Goal: Task Accomplishment & Management: Manage account settings

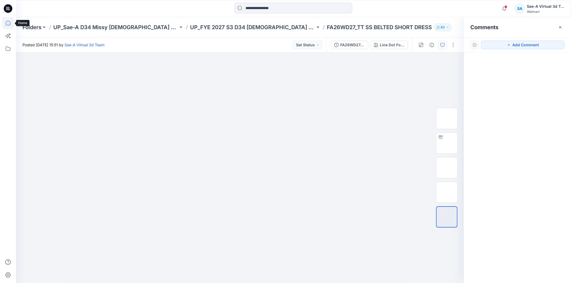
drag, startPoint x: 10, startPoint y: 21, endPoint x: 3, endPoint y: 22, distance: 7.5
click at [10, 21] on icon at bounding box center [8, 23] width 12 height 12
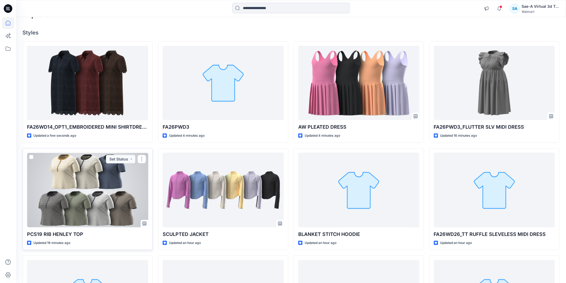
scroll to position [134, 0]
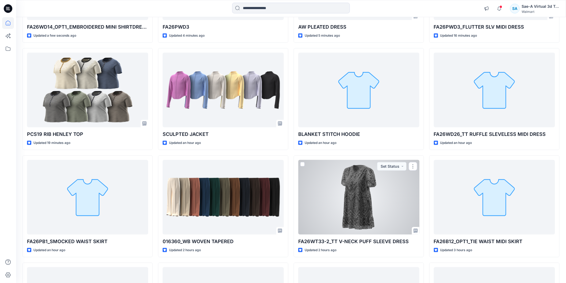
click at [337, 174] on div at bounding box center [358, 197] width 121 height 74
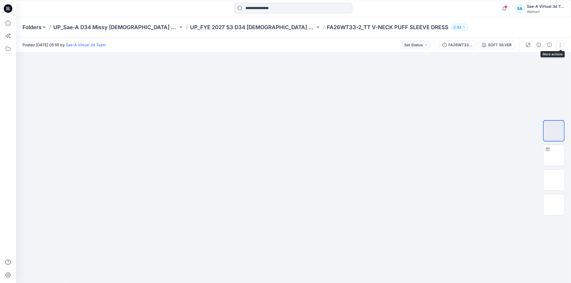
click at [559, 45] on button "button" at bounding box center [560, 45] width 9 height 9
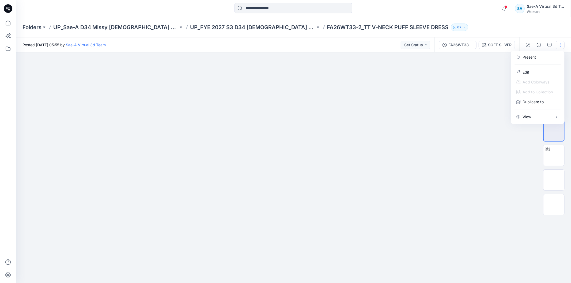
click at [499, 27] on div "Folders UP_Sae-A D34 Missy Ladies Dresses UP_FYE 2027 S3 D34 Ladies Dresses FA2…" at bounding box center [272, 27] width 500 height 7
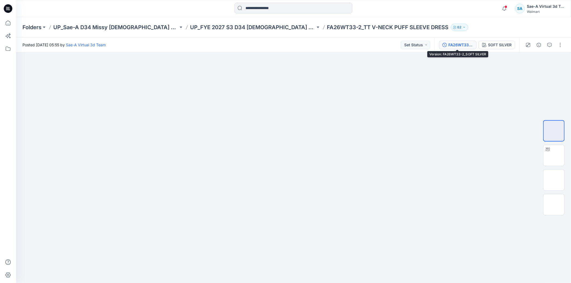
click at [449, 42] on div "FA26WT33-2_SOFT SILVER" at bounding box center [460, 45] width 25 height 6
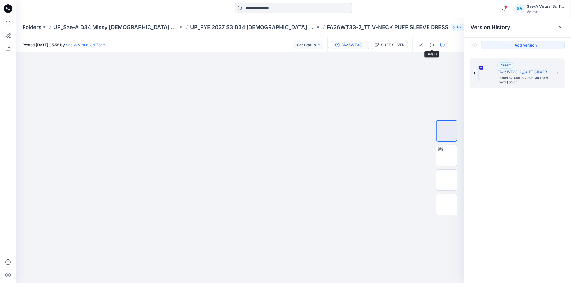
drag, startPoint x: 432, startPoint y: 42, endPoint x: 441, endPoint y: 43, distance: 8.9
click at [432, 42] on button "button" at bounding box center [431, 45] width 9 height 9
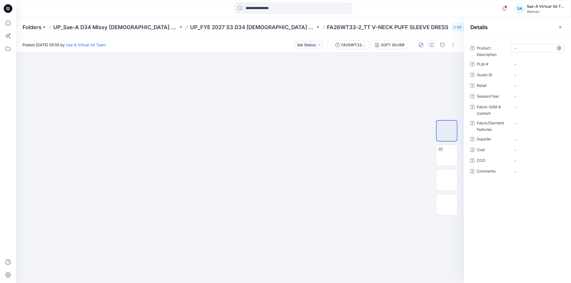
click at [521, 50] on Description "-" at bounding box center [537, 48] width 47 height 6
type textarea "**********"
click at [520, 65] on \ "-" at bounding box center [537, 65] width 47 height 6
type textarea "*"
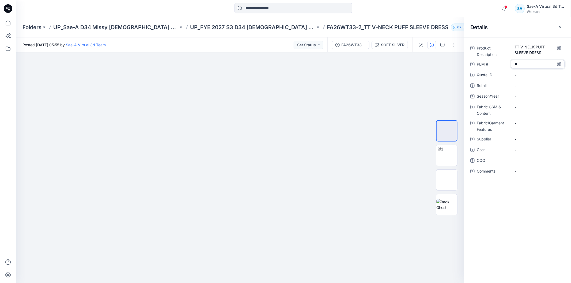
type textarea "*"
type textarea "*****"
click at [522, 97] on span "-" at bounding box center [537, 97] width 47 height 6
type textarea "*******"
click at [528, 139] on span "-" at bounding box center [537, 139] width 47 height 6
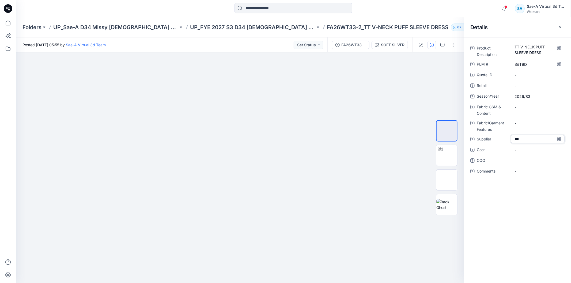
type textarea "****"
click at [525, 150] on span "-" at bounding box center [537, 150] width 47 height 6
type textarea "*"
type textarea "***"
click at [525, 108] on Content "-" at bounding box center [537, 107] width 47 height 6
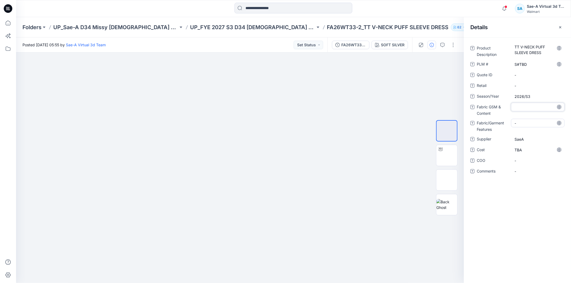
click at [523, 123] on Features "-" at bounding box center [537, 123] width 47 height 6
click at [386, 10] on div at bounding box center [293, 9] width 277 height 12
click at [522, 106] on Content "-" at bounding box center [537, 107] width 47 height 6
type textarea "*"
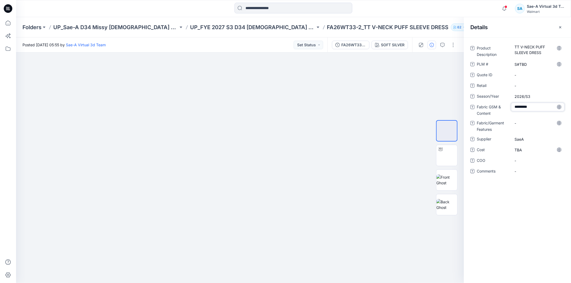
type textarea "**********"
click at [529, 123] on Features "-" at bounding box center [537, 123] width 47 height 6
type textarea "*"
type textarea "**********"
click at [442, 25] on div "Folders UP_Sae-A D34 Missy Ladies Dresses UP_FYE 2027 S3 D34 Ladies Dresses FA2…" at bounding box center [272, 27] width 500 height 7
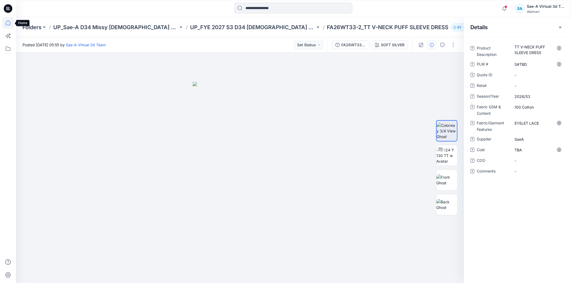
click at [6, 22] on icon at bounding box center [8, 23] width 5 height 5
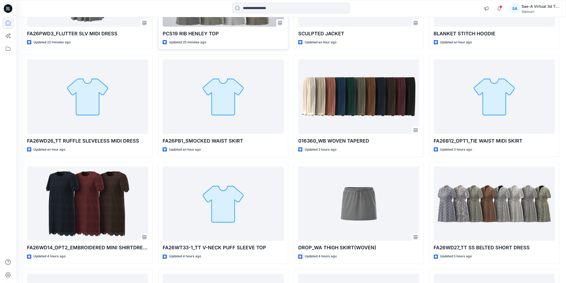
scroll to position [268, 0]
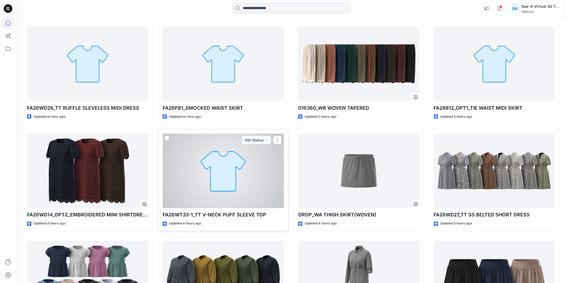
click at [218, 170] on div at bounding box center [223, 171] width 121 height 74
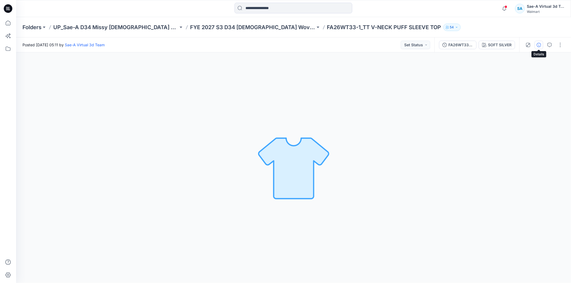
click at [541, 44] on button "button" at bounding box center [538, 45] width 9 height 9
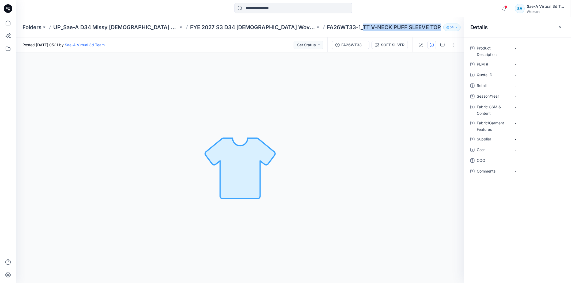
drag, startPoint x: 335, startPoint y: 28, endPoint x: 412, endPoint y: 27, distance: 76.5
click at [412, 27] on p "FA26WT33-1_TT V-NECK PUFF SLEEVE TOP" at bounding box center [384, 27] width 114 height 7
copy p "TT V-NECK PUFF SLEEVE TOP"
click at [521, 48] on Description "-" at bounding box center [537, 48] width 47 height 6
type textarea "**********"
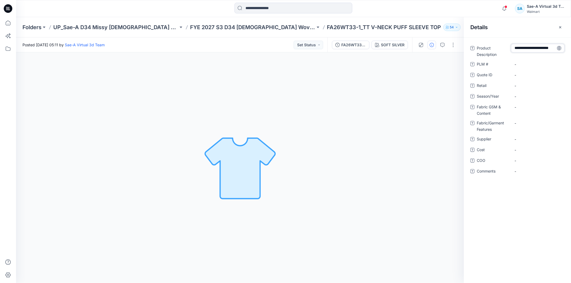
scroll to position [4, 0]
click at [518, 63] on \ "-" at bounding box center [537, 65] width 47 height 6
type textarea "*"
type textarea "*****"
click at [524, 96] on span "-" at bounding box center [537, 97] width 47 height 6
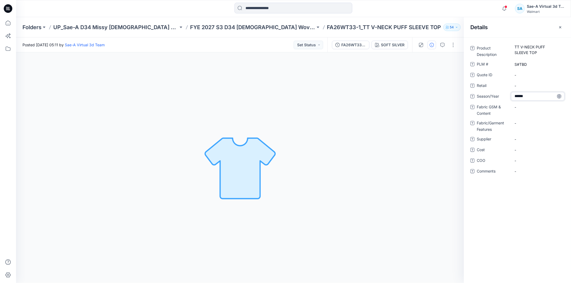
type textarea "*******"
click at [524, 141] on span "-" at bounding box center [537, 139] width 47 height 6
type textarea "*"
type textarea "****"
click at [525, 148] on span "-" at bounding box center [537, 150] width 47 height 6
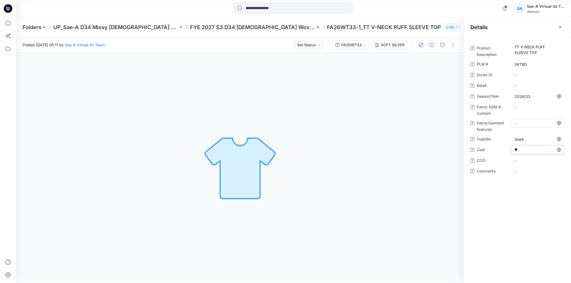
type textarea "***"
click at [523, 124] on Features "-" at bounding box center [537, 123] width 47 height 6
type textarea "**********"
click at [520, 108] on Content "-" at bounding box center [537, 107] width 47 height 6
type textarea "**********"
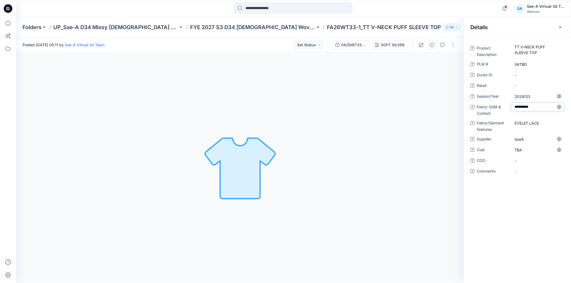
click at [443, 16] on div "Notifications Your style BLANKET STITCH HOODIE is ready 12 minutes ago Your sty…" at bounding box center [293, 8] width 555 height 17
click at [10, 23] on icon at bounding box center [8, 23] width 12 height 12
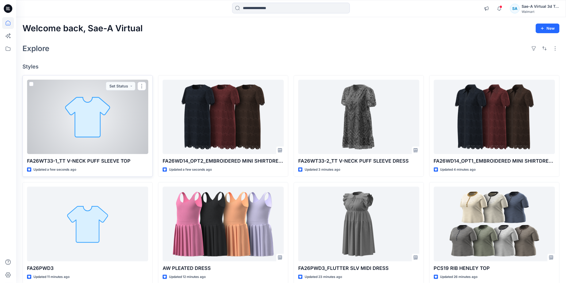
click at [73, 123] on div at bounding box center [87, 117] width 121 height 74
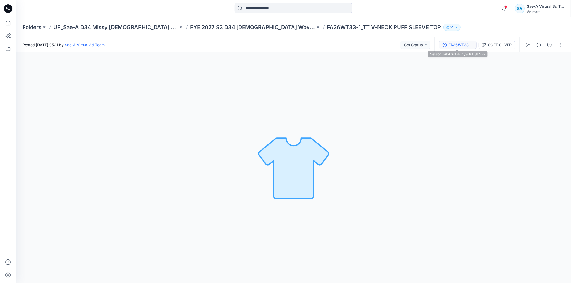
click at [457, 44] on div "FA26WT33-1_SOFT SILVER" at bounding box center [460, 45] width 25 height 6
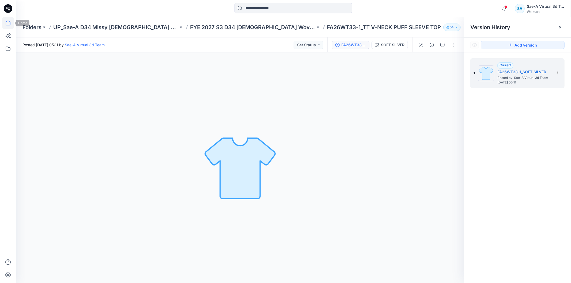
click at [4, 23] on icon at bounding box center [8, 23] width 12 height 12
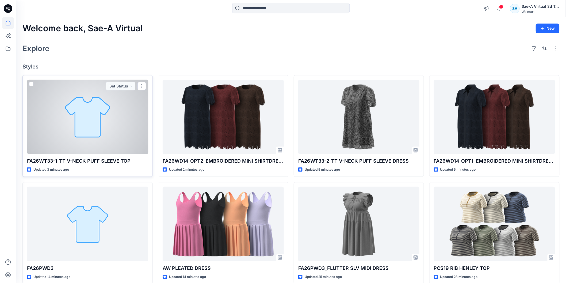
click at [114, 137] on div at bounding box center [87, 117] width 121 height 74
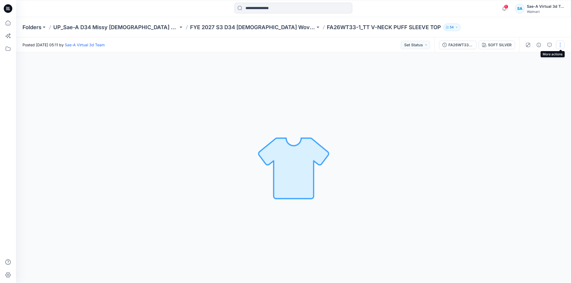
click at [559, 41] on button "button" at bounding box center [560, 45] width 9 height 9
click at [522, 71] on button "Edit" at bounding box center [537, 72] width 49 height 10
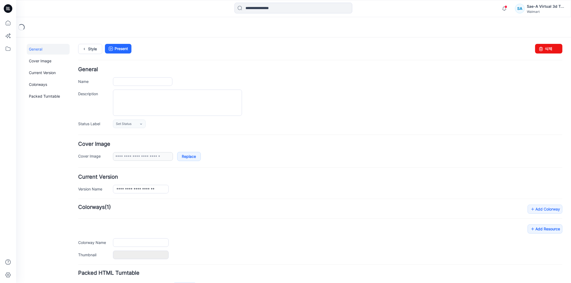
type input "**********"
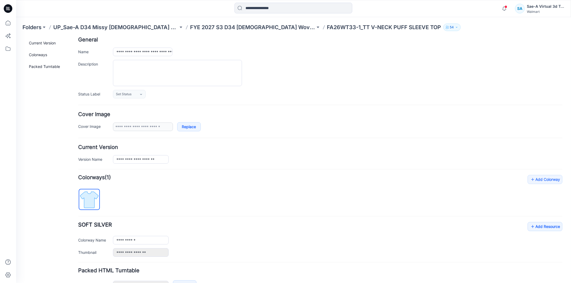
scroll to position [65, 0]
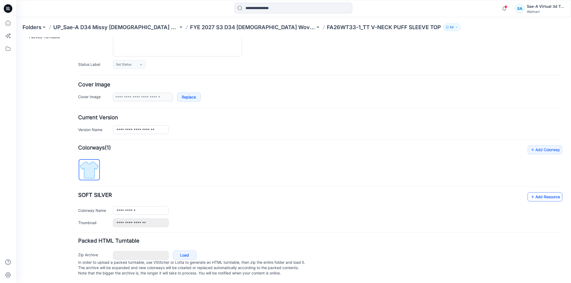
click at [534, 192] on link "Add Resource" at bounding box center [544, 196] width 35 height 9
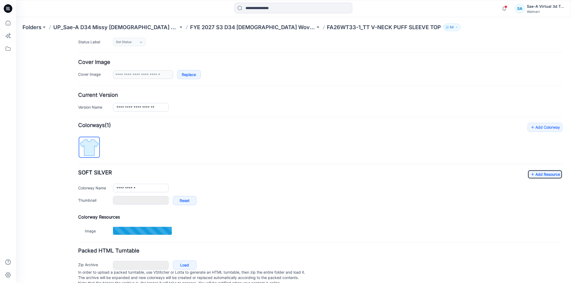
scroll to position [98, 0]
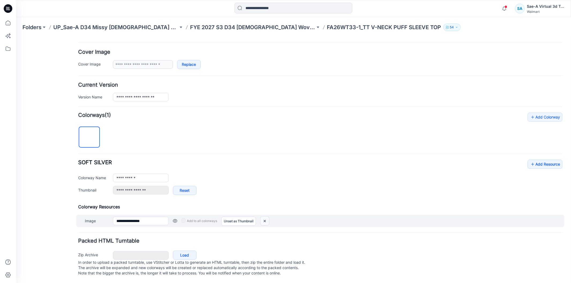
drag, startPoint x: 264, startPoint y: 216, endPoint x: 329, endPoint y: 67, distance: 162.1
click at [264, 217] on img at bounding box center [264, 221] width 9 height 9
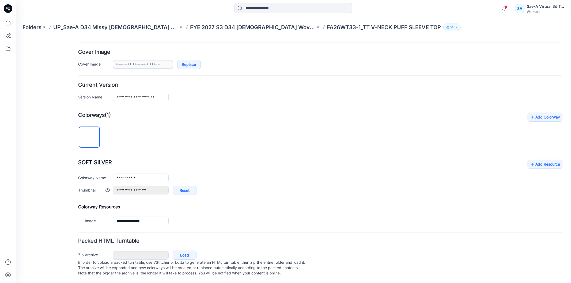
type input "**********"
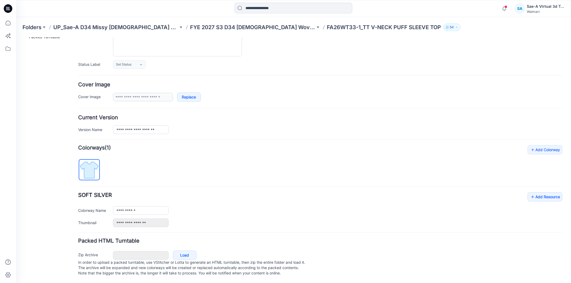
scroll to position [65, 0]
click at [537, 192] on link "Add Resource" at bounding box center [544, 196] width 35 height 9
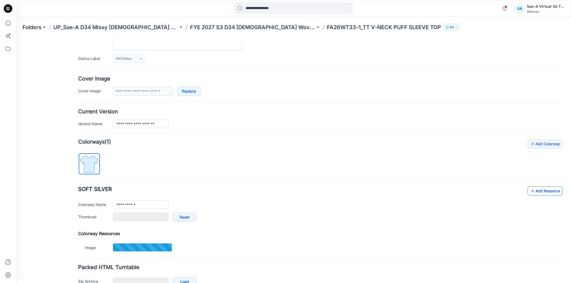
type input "**********"
click at [542, 189] on link "Add Resource" at bounding box center [544, 190] width 35 height 9
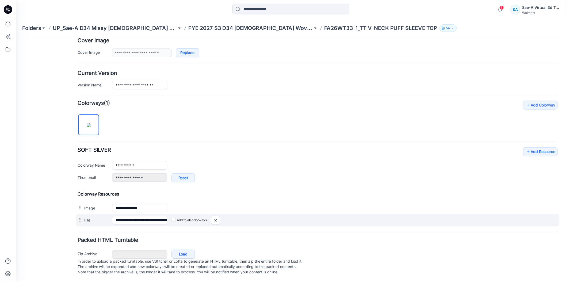
scroll to position [111, 0]
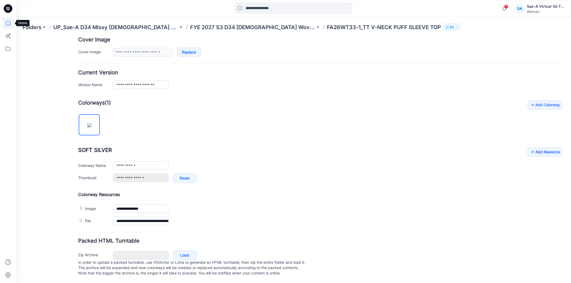
click at [5, 21] on icon at bounding box center [8, 23] width 12 height 12
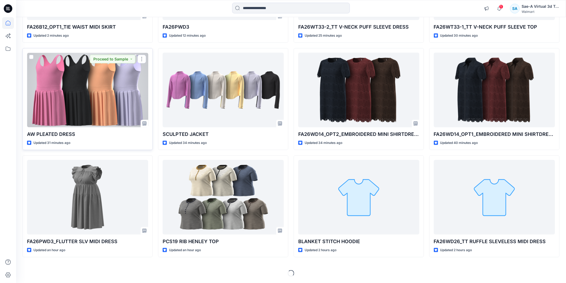
scroll to position [15, 0]
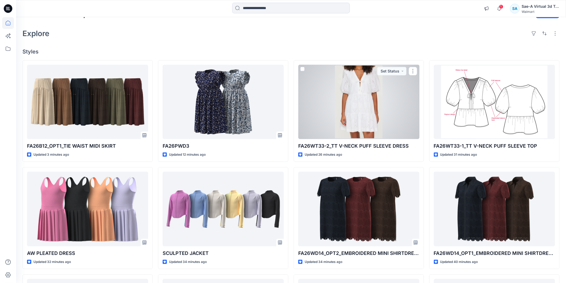
click at [352, 120] on div at bounding box center [358, 102] width 121 height 74
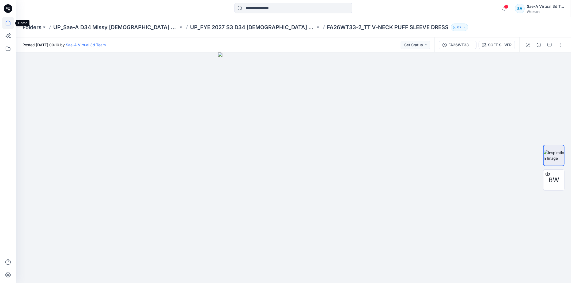
click at [11, 24] on icon at bounding box center [8, 23] width 12 height 12
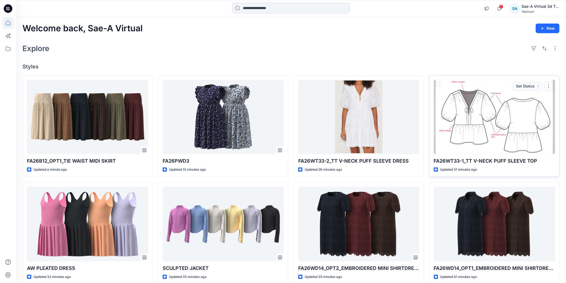
click at [485, 111] on div at bounding box center [494, 117] width 121 height 74
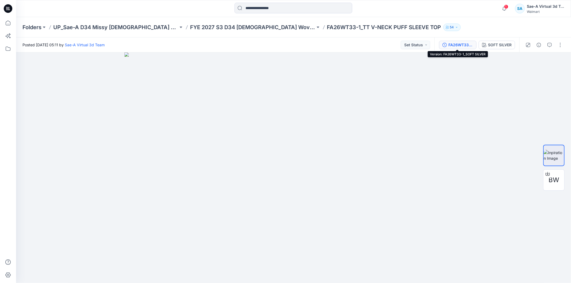
click at [456, 46] on div "FA26WT33-1_SOFT SILVER" at bounding box center [460, 45] width 25 height 6
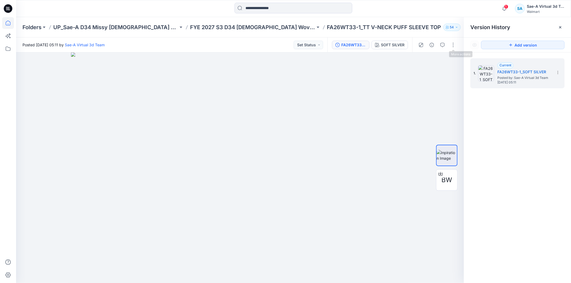
click at [9, 24] on icon at bounding box center [8, 23] width 12 height 12
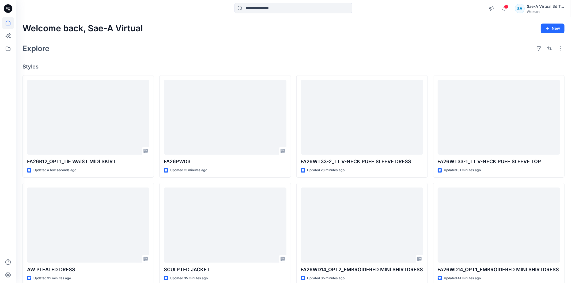
click at [8, 23] on icon at bounding box center [8, 23] width 12 height 12
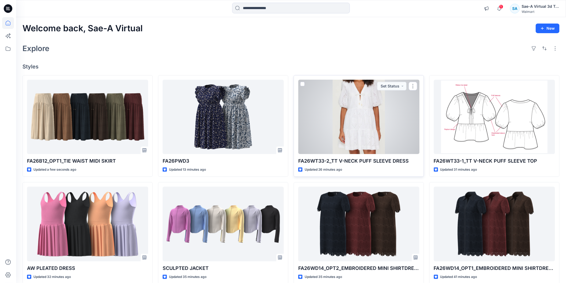
click at [402, 123] on div at bounding box center [358, 117] width 121 height 74
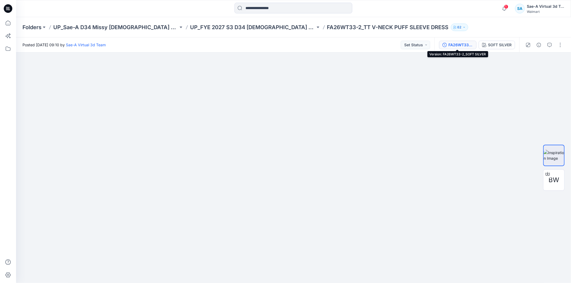
click at [453, 44] on div "FA26WT33-2_SOFT SILVER" at bounding box center [460, 45] width 25 height 6
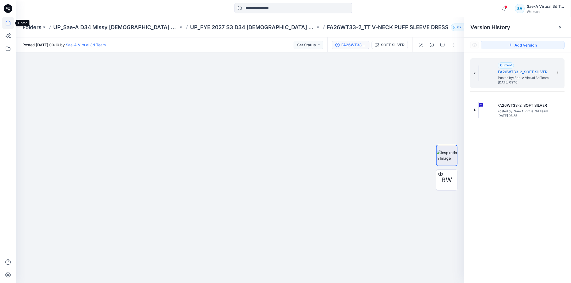
click at [11, 24] on icon at bounding box center [8, 23] width 12 height 12
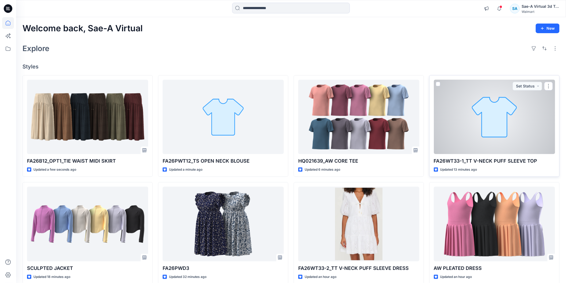
click at [477, 136] on div at bounding box center [494, 117] width 121 height 74
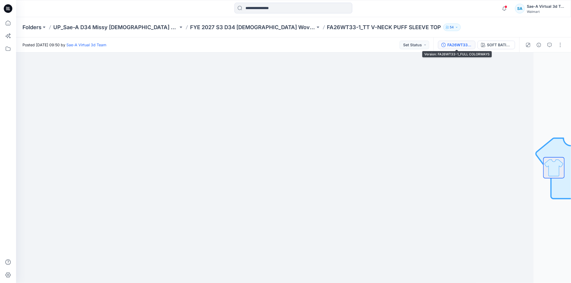
click at [458, 44] on div "FA26WT33-1_FULL COLORWAYS" at bounding box center [459, 45] width 25 height 6
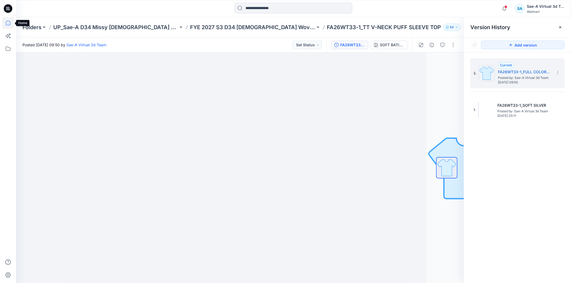
click at [6, 23] on icon at bounding box center [8, 23] width 5 height 5
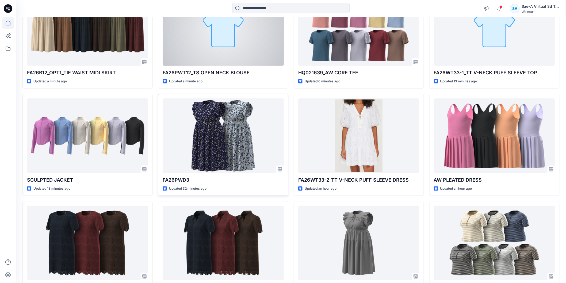
scroll to position [89, 0]
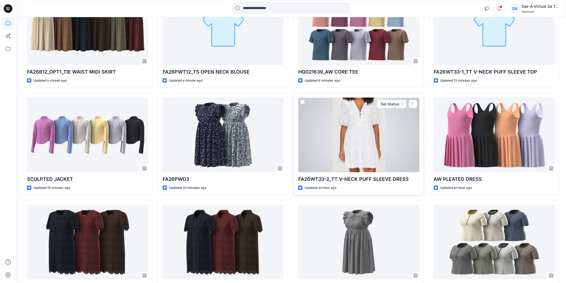
click at [367, 149] on div at bounding box center [358, 135] width 121 height 74
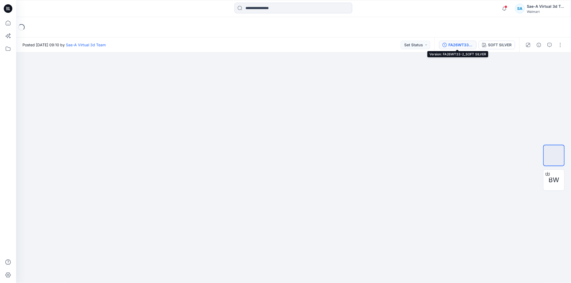
click at [453, 43] on div "FA26WT33-2_SOFT SILVER" at bounding box center [460, 45] width 25 height 6
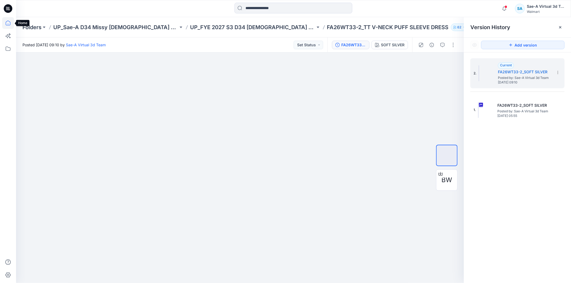
click at [13, 24] on icon at bounding box center [8, 23] width 12 height 12
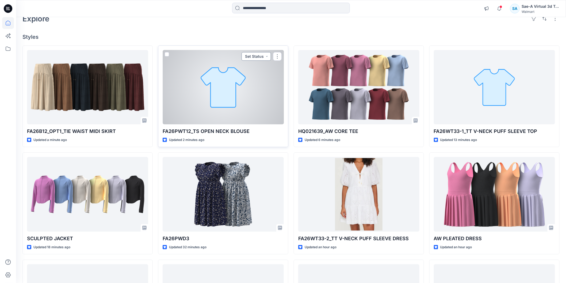
scroll to position [89, 0]
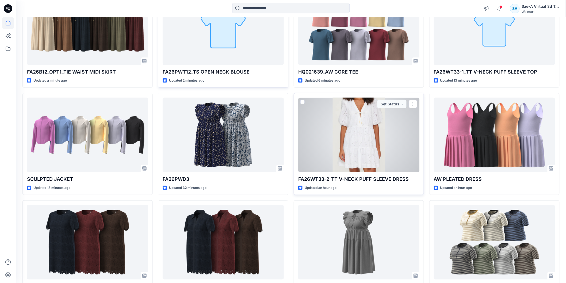
click at [353, 139] on div at bounding box center [358, 135] width 121 height 74
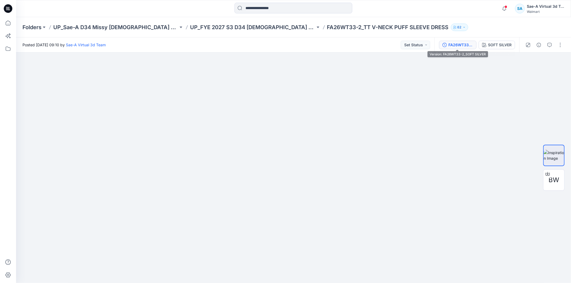
click at [457, 41] on button "FA26WT33-2_SOFT SILVER" at bounding box center [457, 45] width 37 height 9
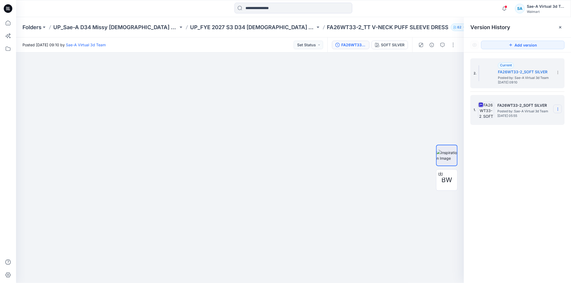
click at [557, 106] on section at bounding box center [557, 109] width 9 height 9
click at [521, 164] on span "Delete Version" at bounding box center [520, 165] width 25 height 6
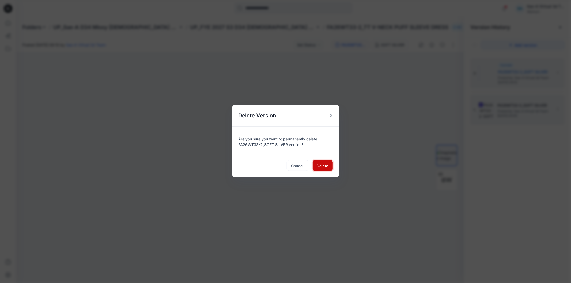
click at [323, 166] on span "Delete" at bounding box center [323, 166] width 12 height 6
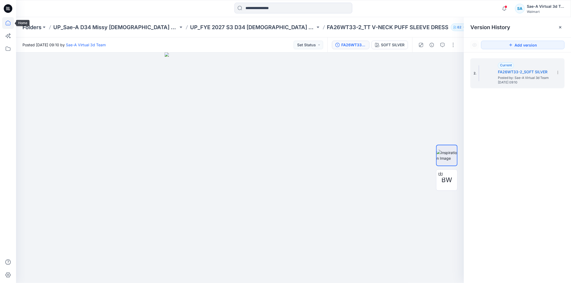
click at [9, 24] on icon at bounding box center [8, 23] width 12 height 12
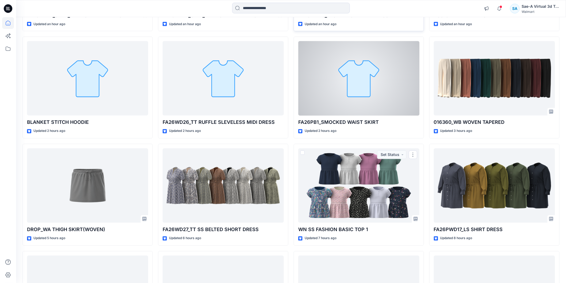
scroll to position [297, 0]
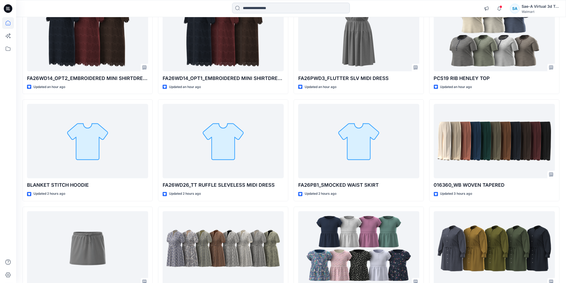
click at [317, 5] on input at bounding box center [291, 8] width 118 height 11
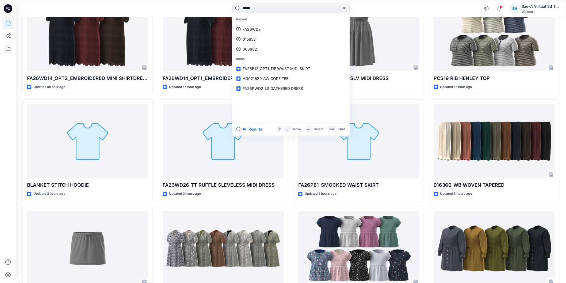
type input "******"
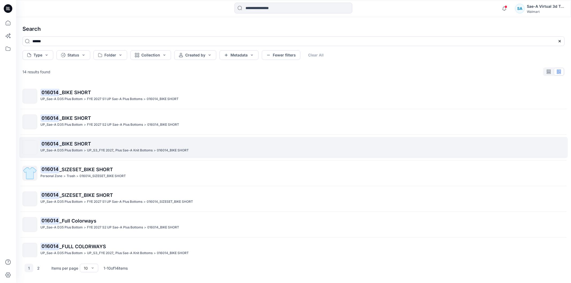
click at [178, 146] on p "016014 _BIKE SHORT" at bounding box center [302, 143] width 524 height 7
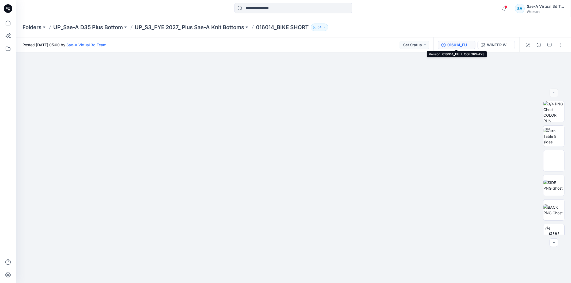
click at [462, 44] on div "016014_FULL COLORWAYS" at bounding box center [459, 45] width 25 height 6
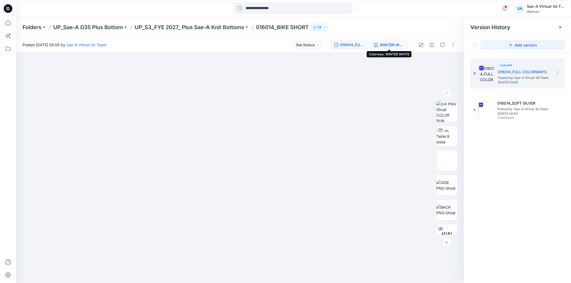
click at [397, 46] on div "WINTER WHITE" at bounding box center [392, 45] width 25 height 6
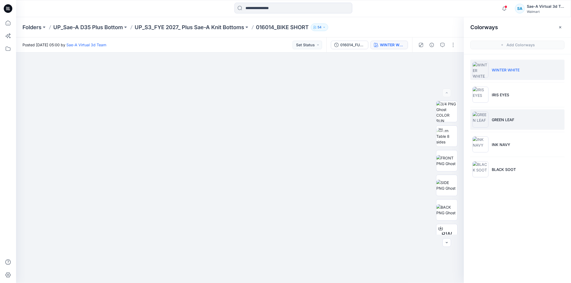
click at [475, 119] on img at bounding box center [480, 120] width 16 height 16
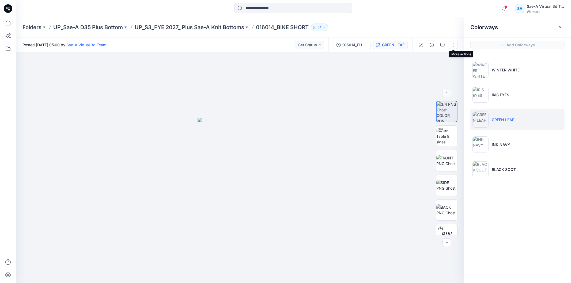
click at [456, 46] on button "button" at bounding box center [453, 45] width 9 height 9
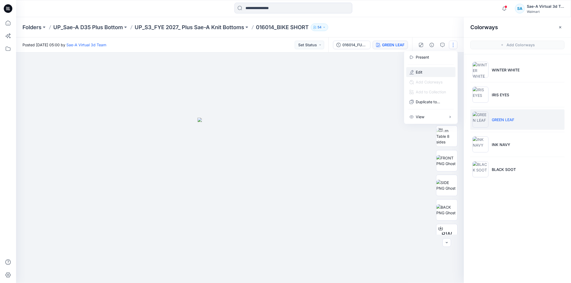
click at [434, 74] on button "Edit" at bounding box center [430, 72] width 49 height 10
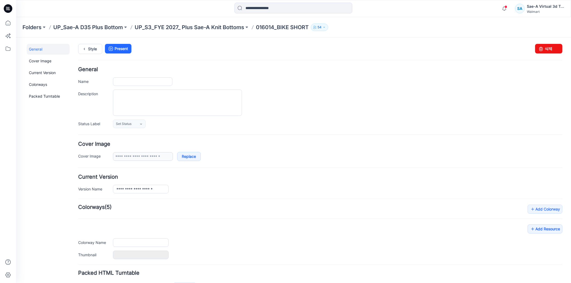
type input "**********"
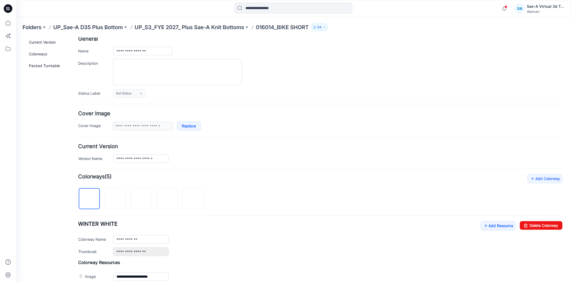
scroll to position [59, 0]
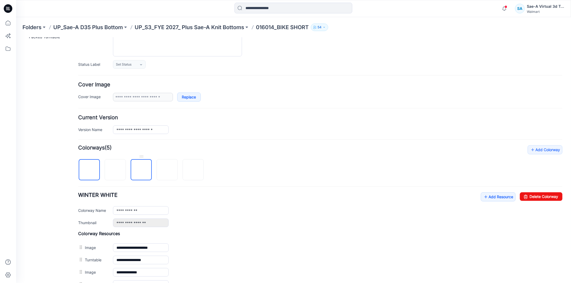
click at [141, 170] on img at bounding box center [141, 170] width 0 height 0
type input "**********"
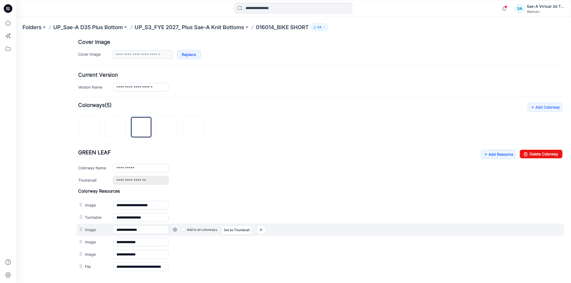
scroll to position [154, 0]
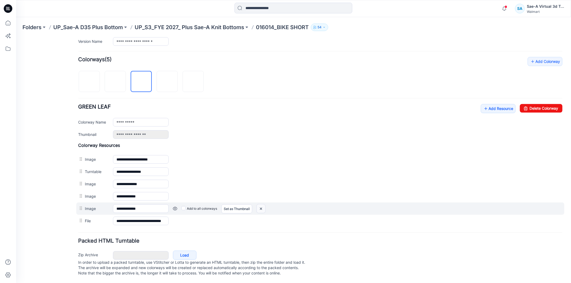
click at [261, 204] on img at bounding box center [260, 208] width 9 height 9
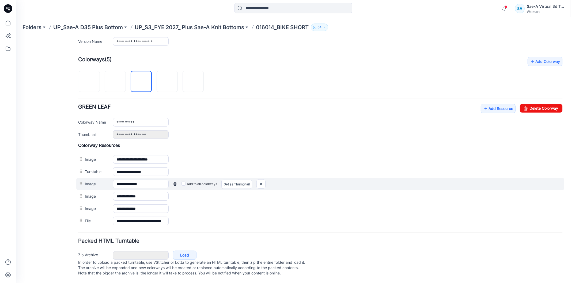
scroll to position [142, 0]
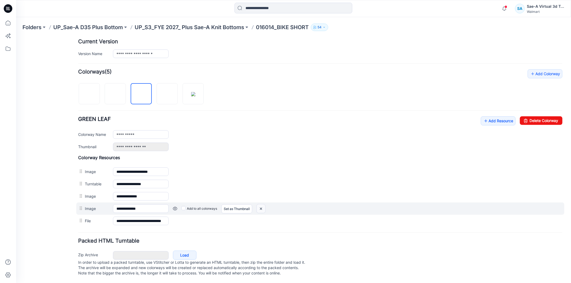
drag, startPoint x: 264, startPoint y: 202, endPoint x: 328, endPoint y: 67, distance: 149.4
click at [264, 204] on img at bounding box center [260, 208] width 9 height 9
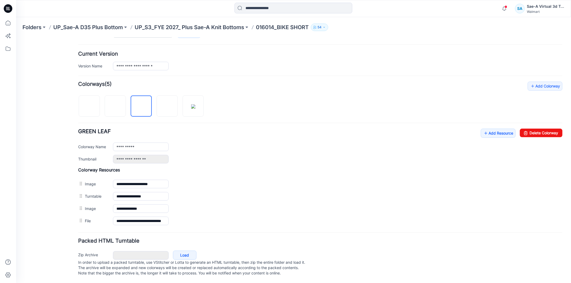
scroll to position [129, 0]
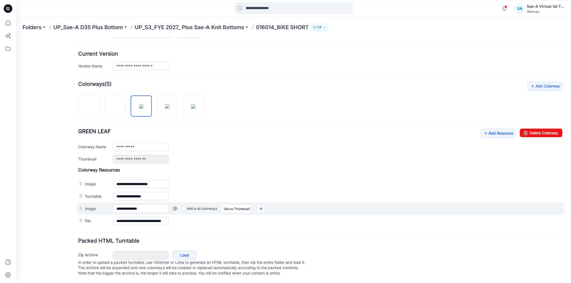
click at [262, 204] on img at bounding box center [260, 208] width 9 height 9
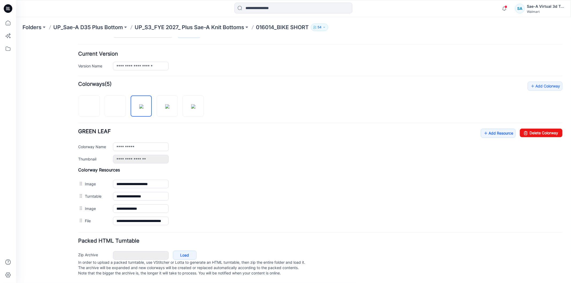
scroll to position [117, 0]
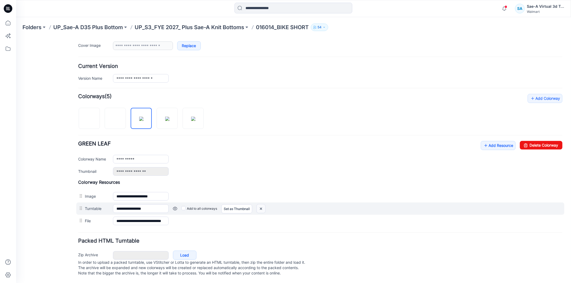
drag, startPoint x: 261, startPoint y: 202, endPoint x: 329, endPoint y: 69, distance: 149.7
click at [261, 204] on img at bounding box center [260, 208] width 9 height 9
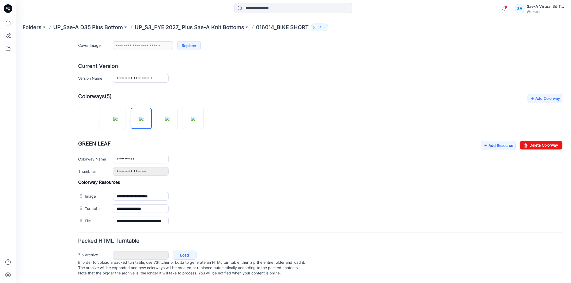
scroll to position [105, 0]
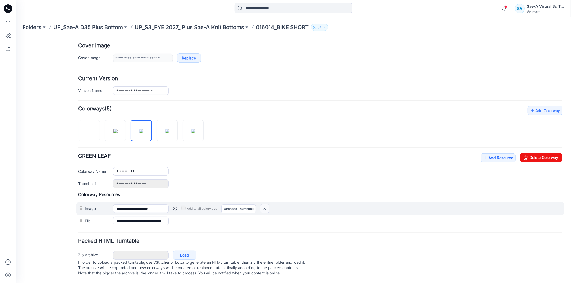
drag, startPoint x: 265, startPoint y: 203, endPoint x: 331, endPoint y: 71, distance: 147.8
click at [265, 204] on img at bounding box center [264, 208] width 9 height 9
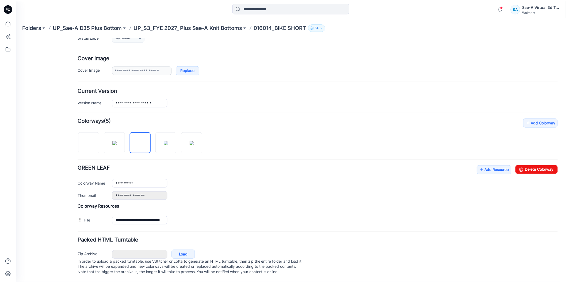
scroll to position [92, 0]
click at [10, 18] on icon at bounding box center [8, 23] width 12 height 12
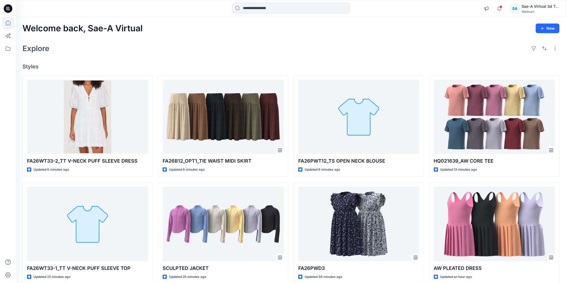
click at [65, 5] on div at bounding box center [85, 9] width 138 height 12
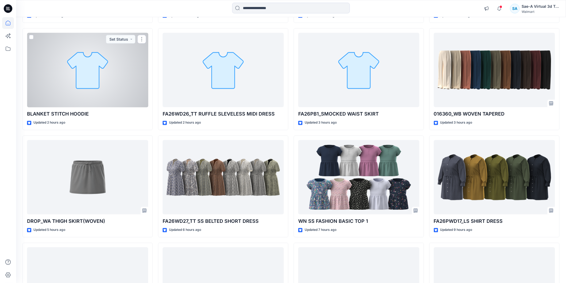
scroll to position [446, 0]
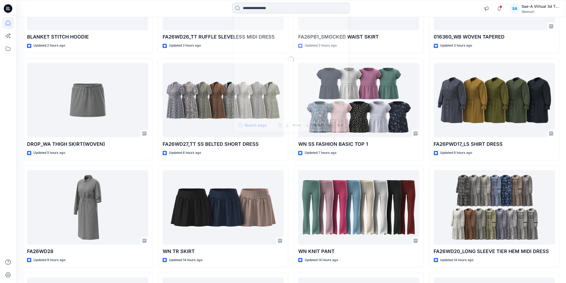
click at [268, 7] on input at bounding box center [291, 8] width 118 height 11
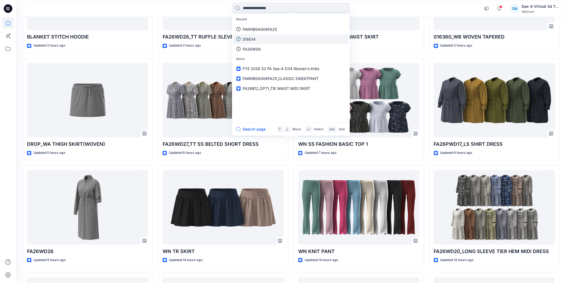
click at [255, 36] on p "016014" at bounding box center [249, 39] width 13 height 6
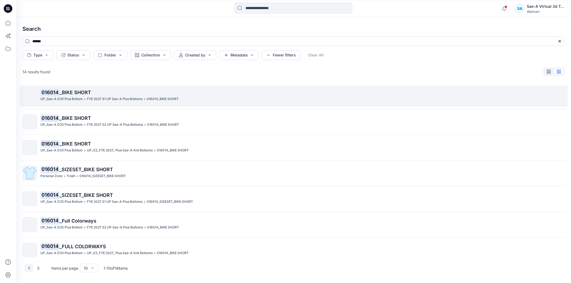
click at [120, 100] on p "FYE 2027 S1 UP Sae-A Plus Bottoms" at bounding box center [114, 99] width 55 height 6
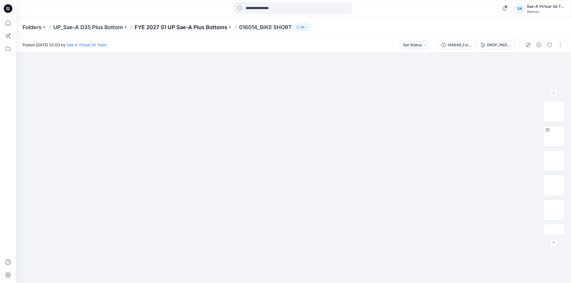
click at [215, 27] on p "FYE 2027 S1 UP Sae-A Plus Bottoms" at bounding box center [181, 27] width 93 height 7
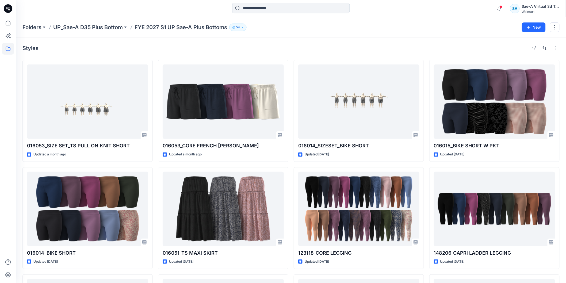
click at [262, 10] on input at bounding box center [291, 8] width 118 height 11
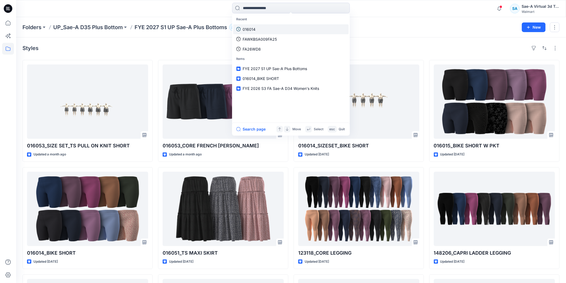
click at [263, 29] on link "016014" at bounding box center [291, 29] width 116 height 10
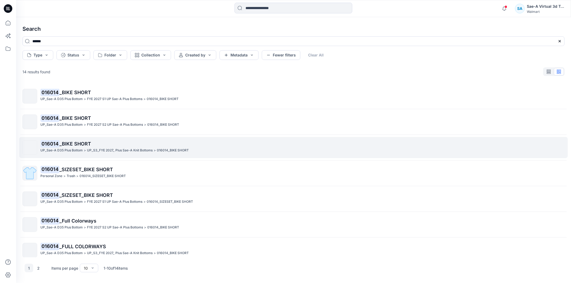
click at [153, 150] on div "UP_S3_FYE 2027_ Plus Sae-A Knit Bottoms >" at bounding box center [121, 151] width 69 height 6
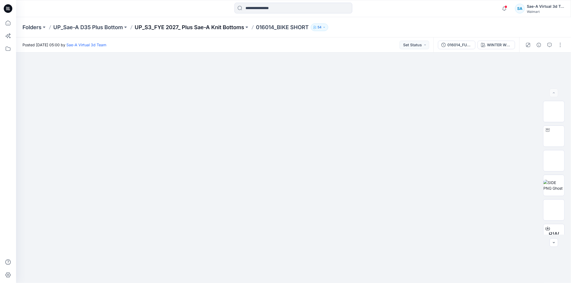
click at [237, 28] on p "UP_S3_FYE 2027_ Plus Sae-A Knit Bottoms" at bounding box center [189, 27] width 109 height 7
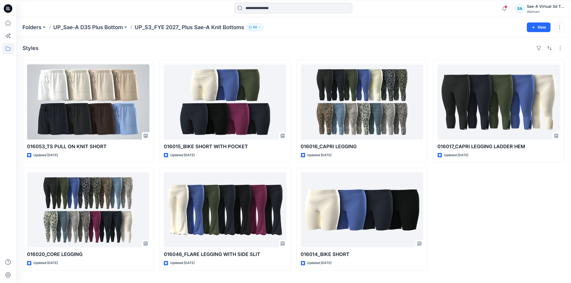
click at [217, 113] on div at bounding box center [225, 102] width 122 height 75
click at [239, 94] on div "Folders UP_Sae-A D35 Plus Bottom UP_S3_FYE 2027_ Plus Sae-A Knit Bottoms 54 New…" at bounding box center [293, 150] width 555 height 266
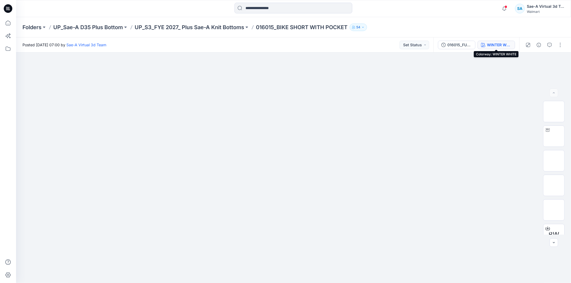
click at [492, 45] on div "WINTER WHITE" at bounding box center [499, 45] width 25 height 6
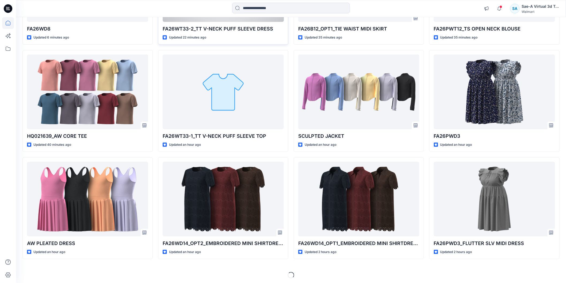
scroll to position [134, 0]
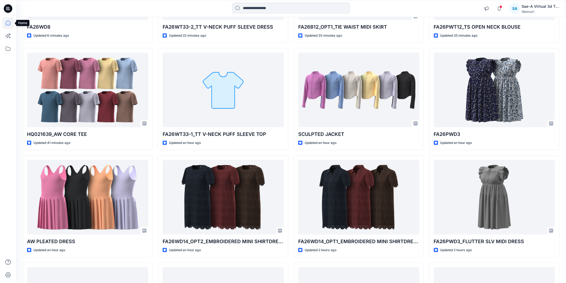
click at [9, 23] on icon at bounding box center [8, 23] width 12 height 12
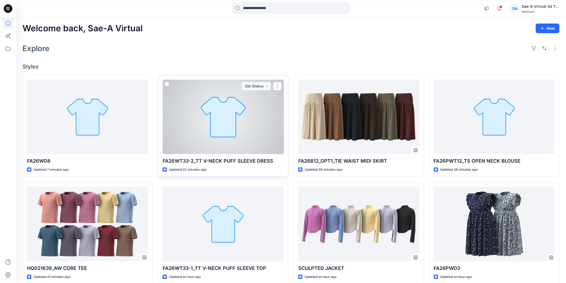
click at [227, 117] on div at bounding box center [223, 117] width 121 height 74
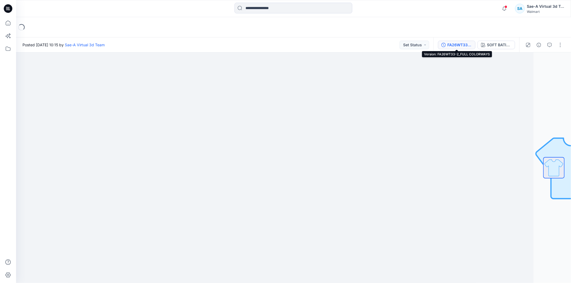
click at [457, 47] on div "FA26WT33-2_FULL COLORWAYS" at bounding box center [459, 45] width 25 height 6
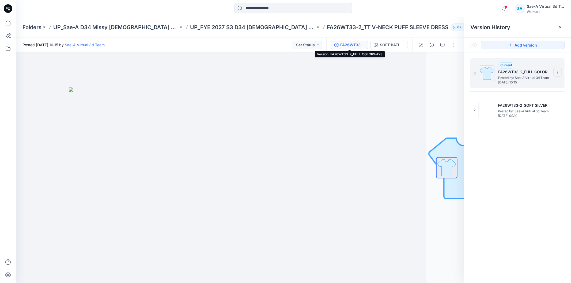
click at [556, 72] on icon at bounding box center [558, 72] width 4 height 4
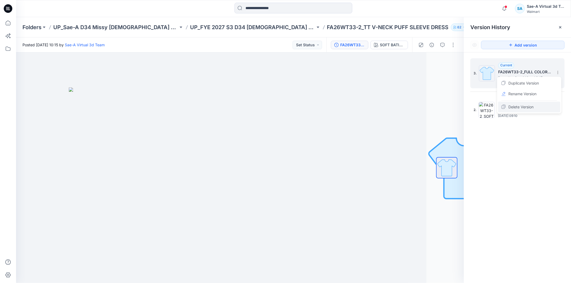
click at [521, 106] on span "Delete Version" at bounding box center [520, 107] width 25 height 6
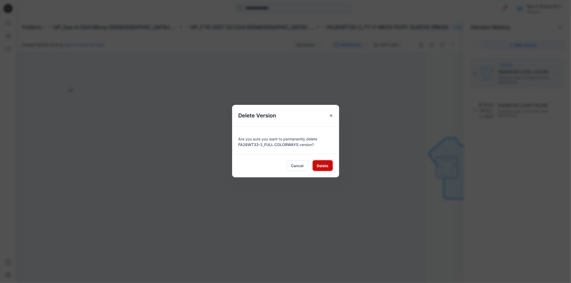
click at [319, 167] on span "Delete" at bounding box center [323, 166] width 12 height 6
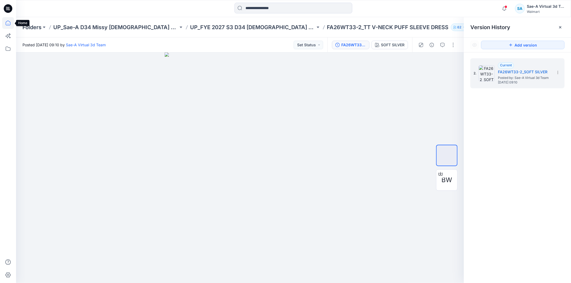
click at [8, 24] on icon at bounding box center [8, 23] width 12 height 12
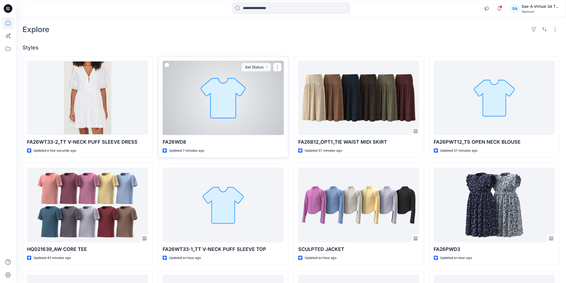
scroll to position [30, 0]
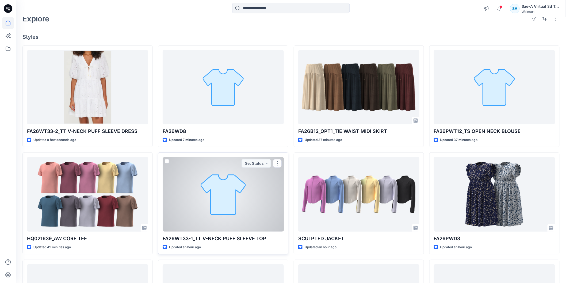
click at [240, 191] on div at bounding box center [223, 194] width 121 height 74
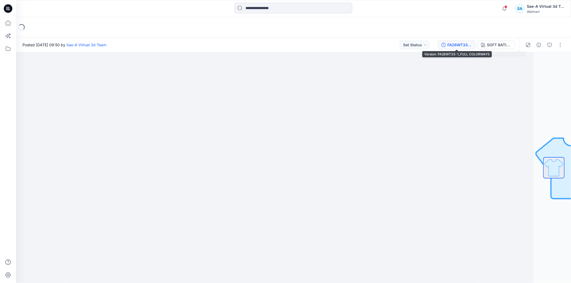
click at [461, 46] on div "FA26WT33-1_FULL COLORWAYS" at bounding box center [459, 45] width 25 height 6
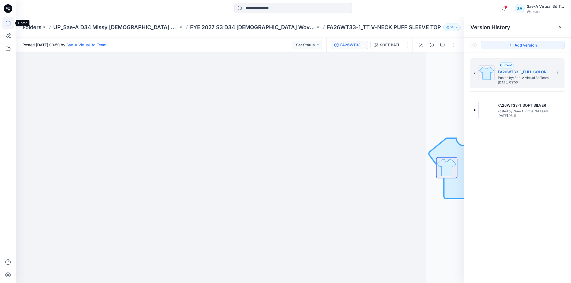
click at [9, 24] on icon at bounding box center [8, 23] width 12 height 12
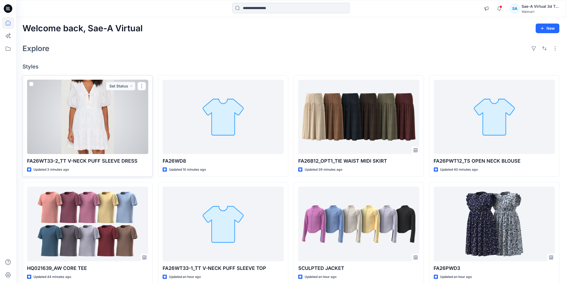
click at [88, 119] on div at bounding box center [87, 117] width 121 height 74
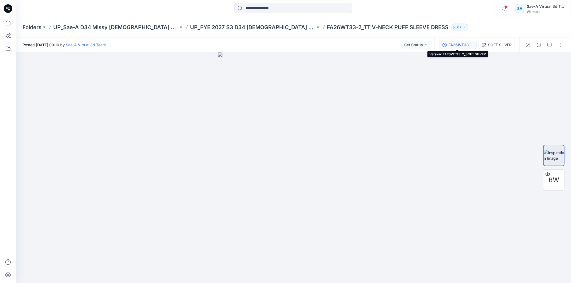
click at [454, 45] on div "FA26WT33-2_SOFT SILVER" at bounding box center [460, 45] width 25 height 6
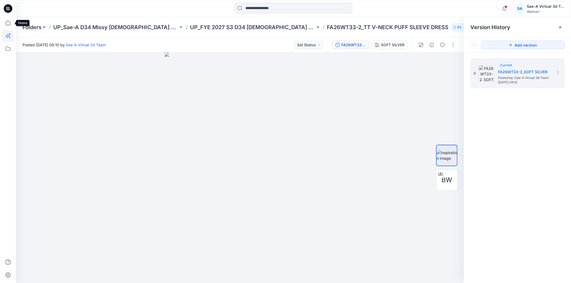
drag, startPoint x: 9, startPoint y: 23, endPoint x: 9, endPoint y: 34, distance: 11.0
click at [9, 23] on icon at bounding box center [8, 23] width 12 height 12
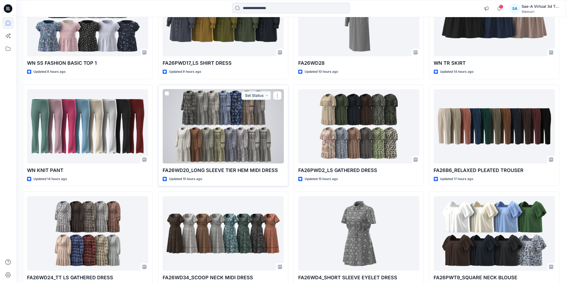
scroll to position [723, 0]
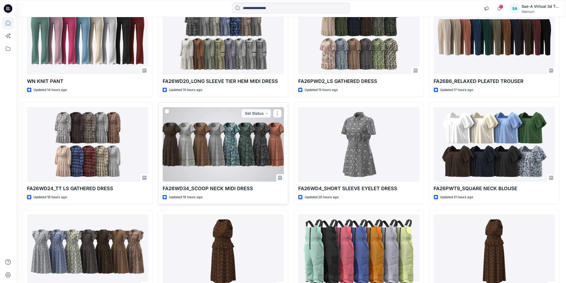
click at [231, 151] on div at bounding box center [223, 144] width 121 height 74
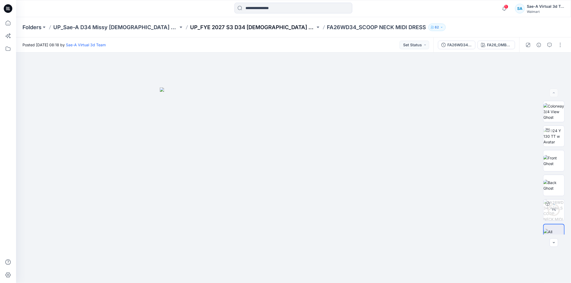
click at [240, 30] on p "UP_FYE 2027 S3 D34 [DEMOGRAPHIC_DATA] Dresses" at bounding box center [252, 27] width 125 height 7
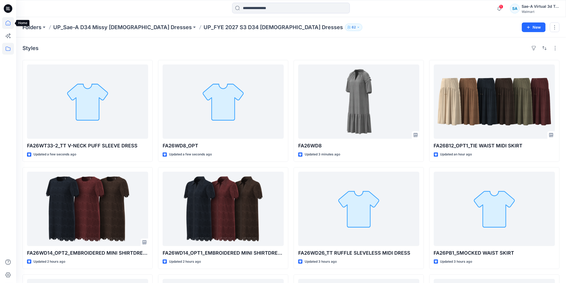
click at [6, 24] on icon at bounding box center [8, 23] width 5 height 5
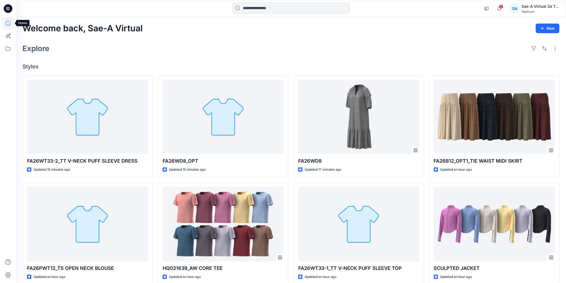
click at [10, 22] on icon at bounding box center [8, 23] width 12 height 12
click at [10, 22] on icon at bounding box center [8, 23] width 5 height 5
